Goal: Complete application form

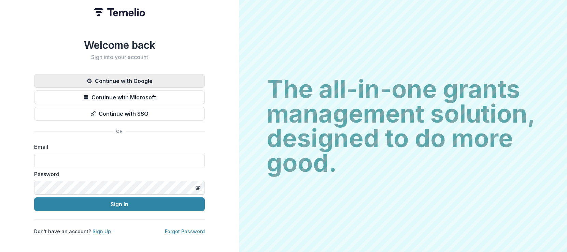
click at [114, 79] on button "Continue with Google" at bounding box center [119, 81] width 171 height 14
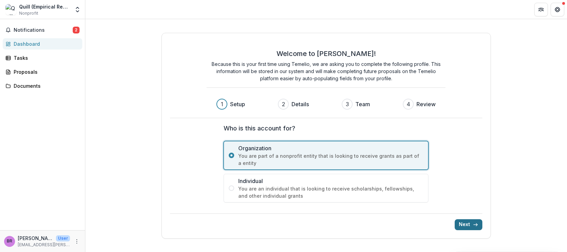
click at [465, 221] on button "Next" at bounding box center [469, 224] width 28 height 11
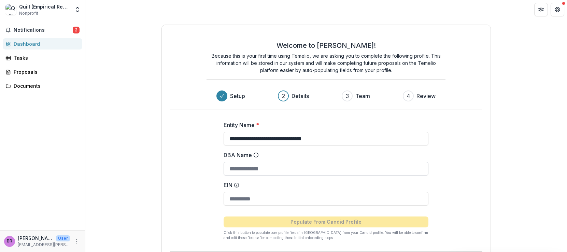
click at [240, 171] on input "DBA Name" at bounding box center [326, 169] width 205 height 14
type input "*"
click at [176, 171] on div "**********" at bounding box center [327, 151] width 330 height 252
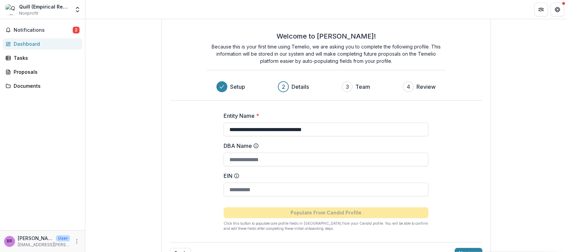
scroll to position [30, 0]
